Goal: Navigation & Orientation: Find specific page/section

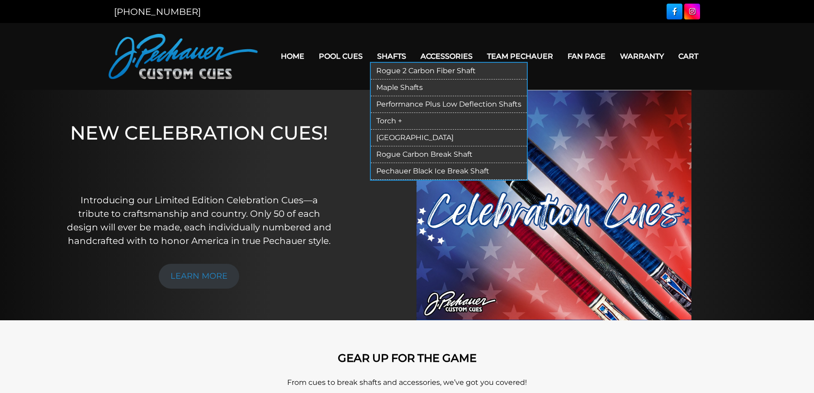
click at [394, 120] on link "Torch +" at bounding box center [449, 121] width 156 height 17
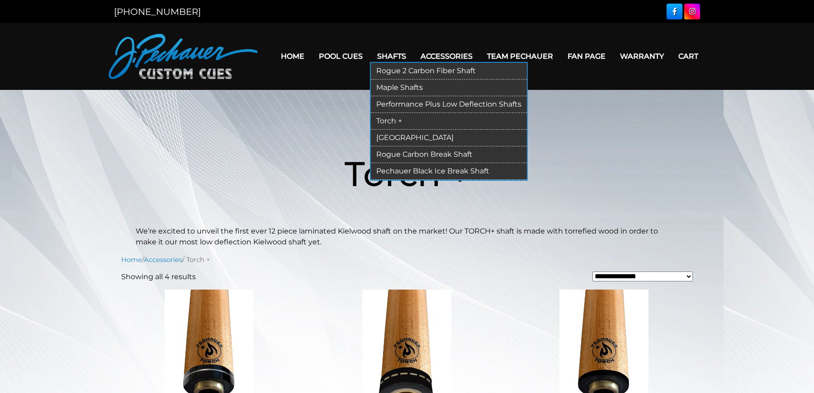
click at [396, 137] on link "[GEOGRAPHIC_DATA]" at bounding box center [449, 138] width 156 height 17
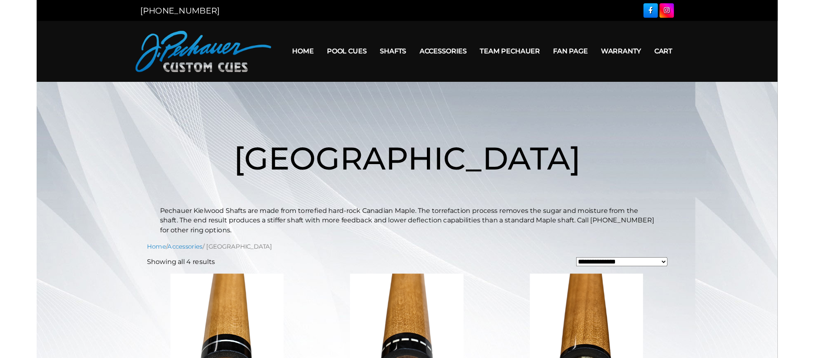
scroll to position [124, 0]
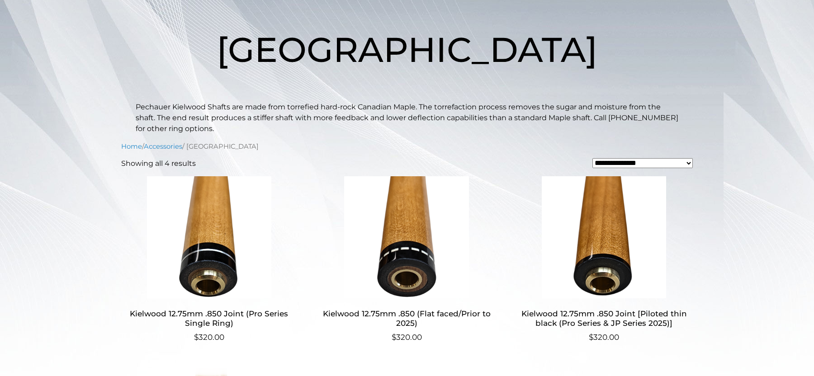
click at [581, 374] on ul "Kielwood 12.75mm .850 Joint (Pro Series Single Ring) $ 320.00 Kielwood 12.75mm …" at bounding box center [406, 364] width 571 height 376
